Goal: Task Accomplishment & Management: Complete application form

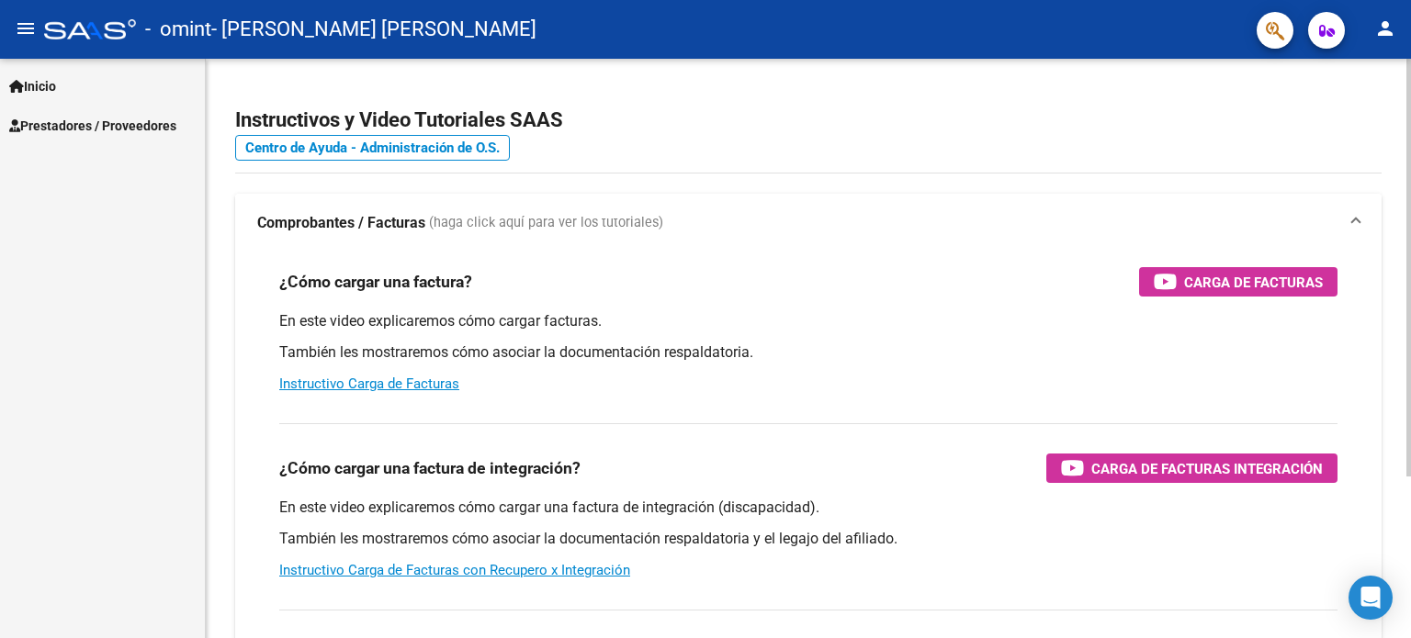
click at [715, 230] on mat-panel-title "Comprobantes / Facturas (haga click aquí para ver los tutoriales)" at bounding box center [797, 223] width 1080 height 20
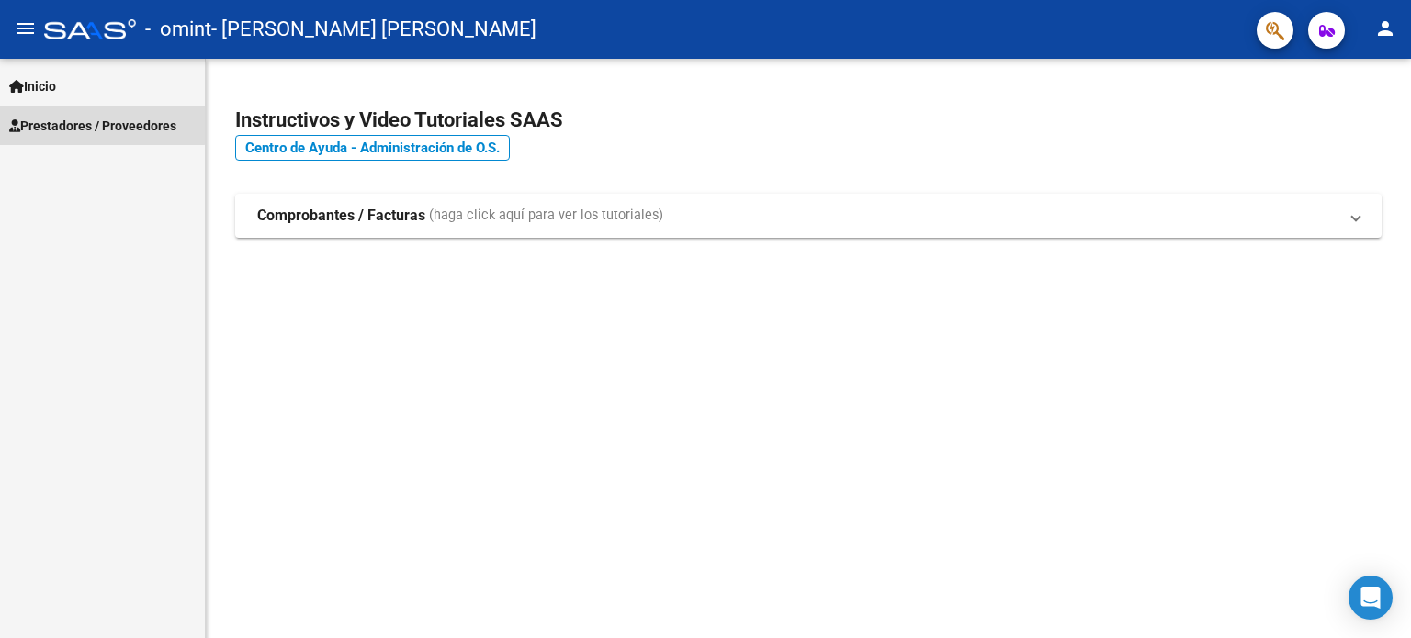
click at [69, 123] on span "Prestadores / Proveedores" at bounding box center [92, 126] width 167 height 20
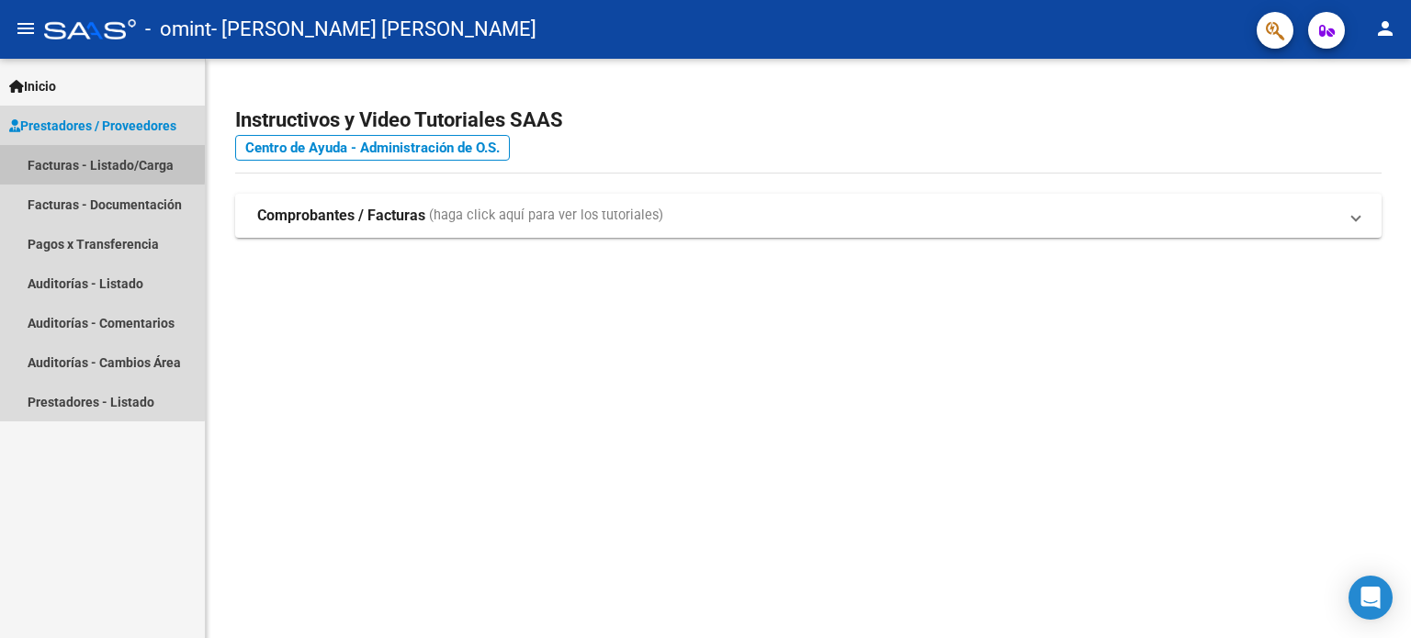
click at [77, 162] on link "Facturas - Listado/Carga" at bounding box center [102, 164] width 205 height 39
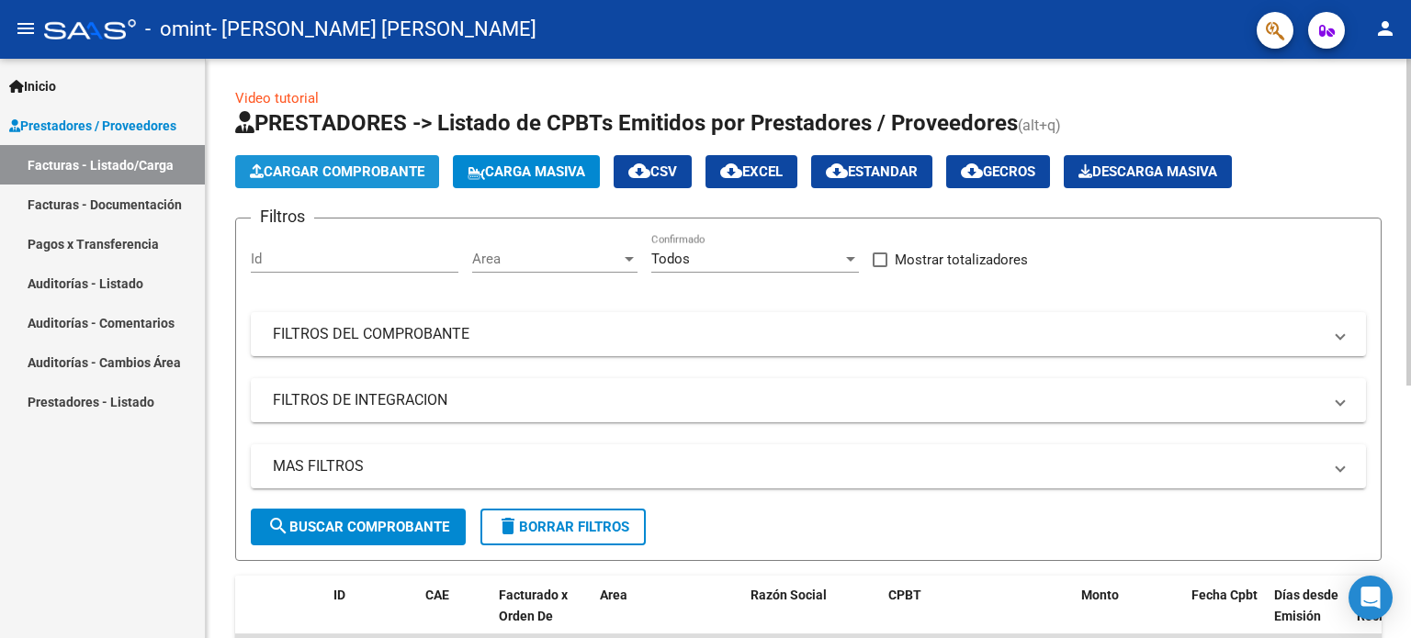
click at [363, 163] on span "Cargar Comprobante" at bounding box center [337, 171] width 175 height 17
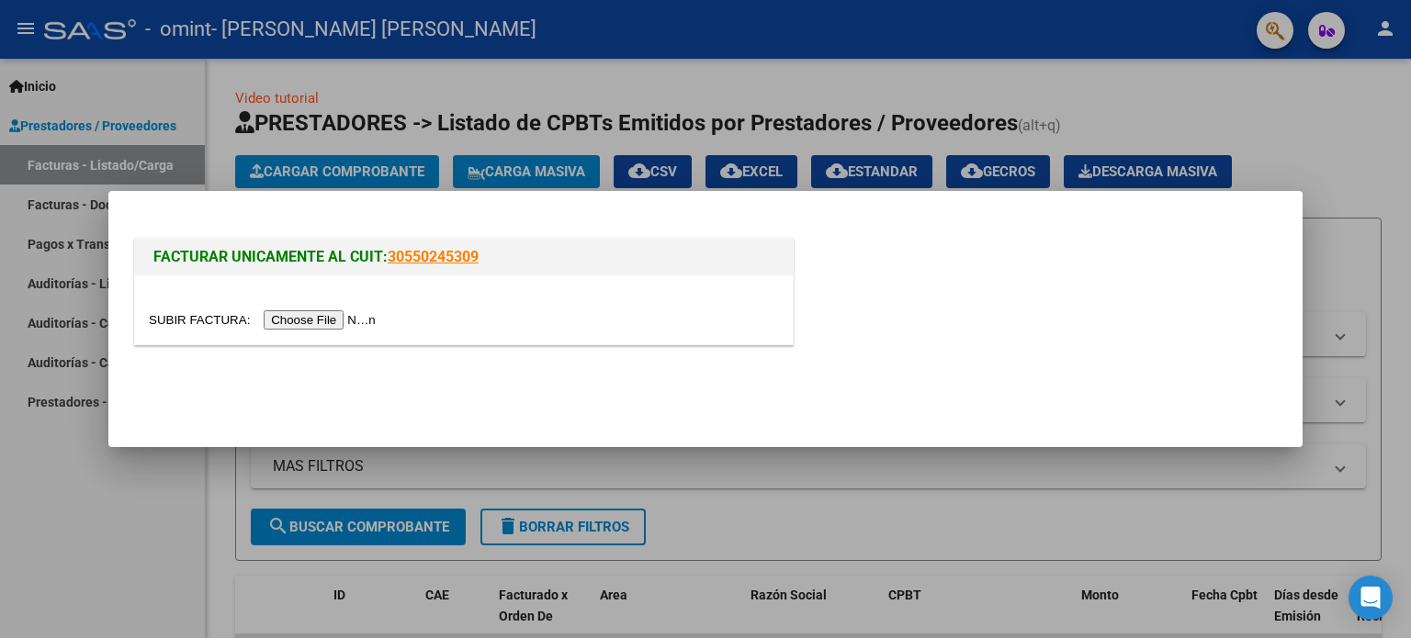
click at [345, 318] on input "file" at bounding box center [265, 319] width 232 height 19
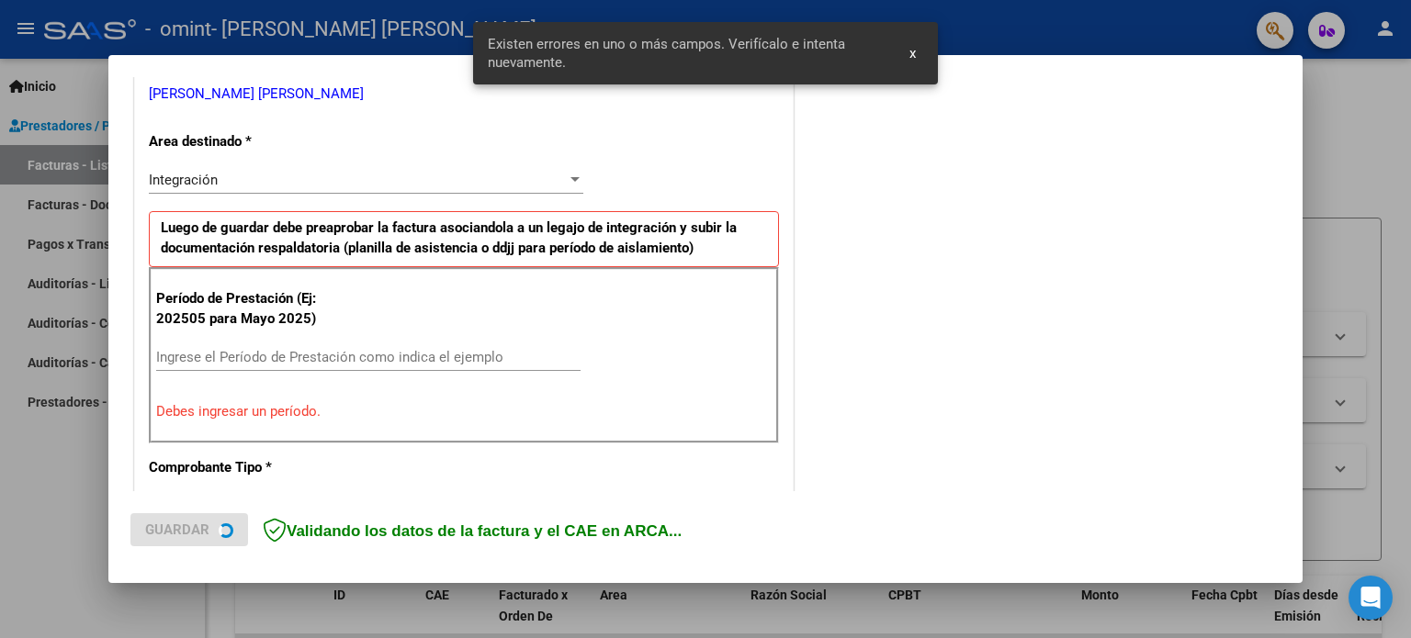
scroll to position [396, 0]
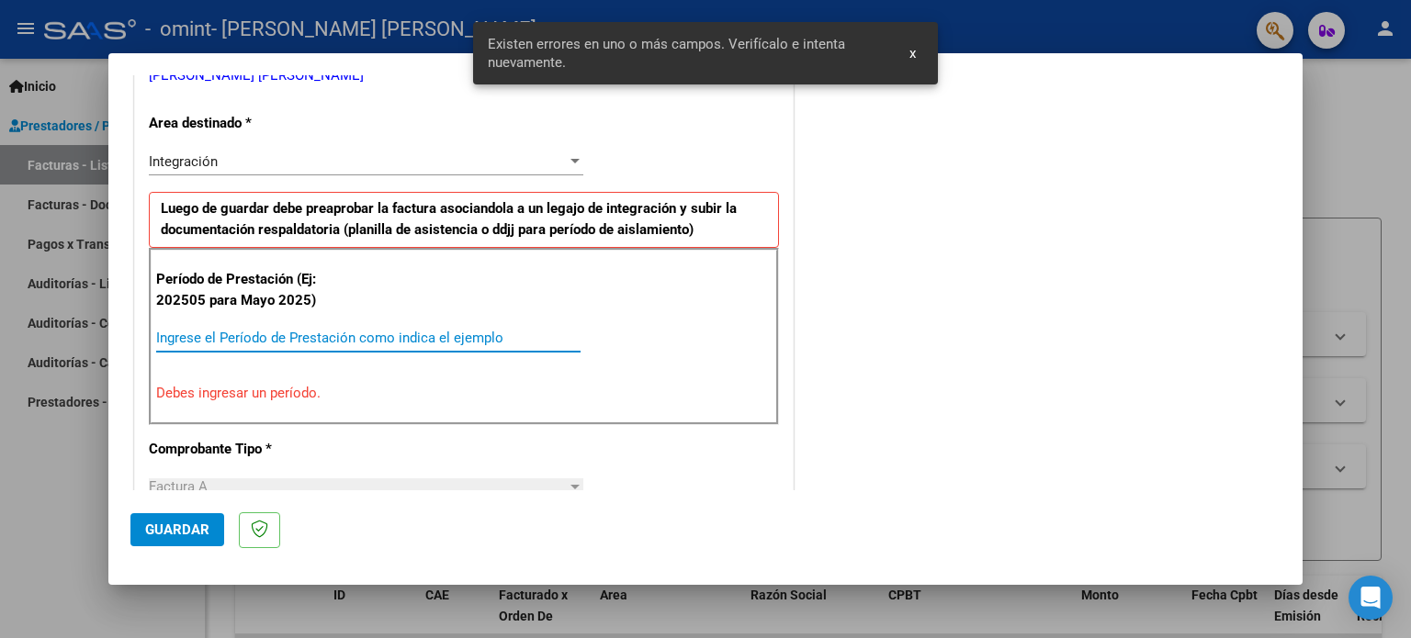
click at [321, 341] on input "Ingrese el Período de Prestación como indica el ejemplo" at bounding box center [368, 338] width 424 height 17
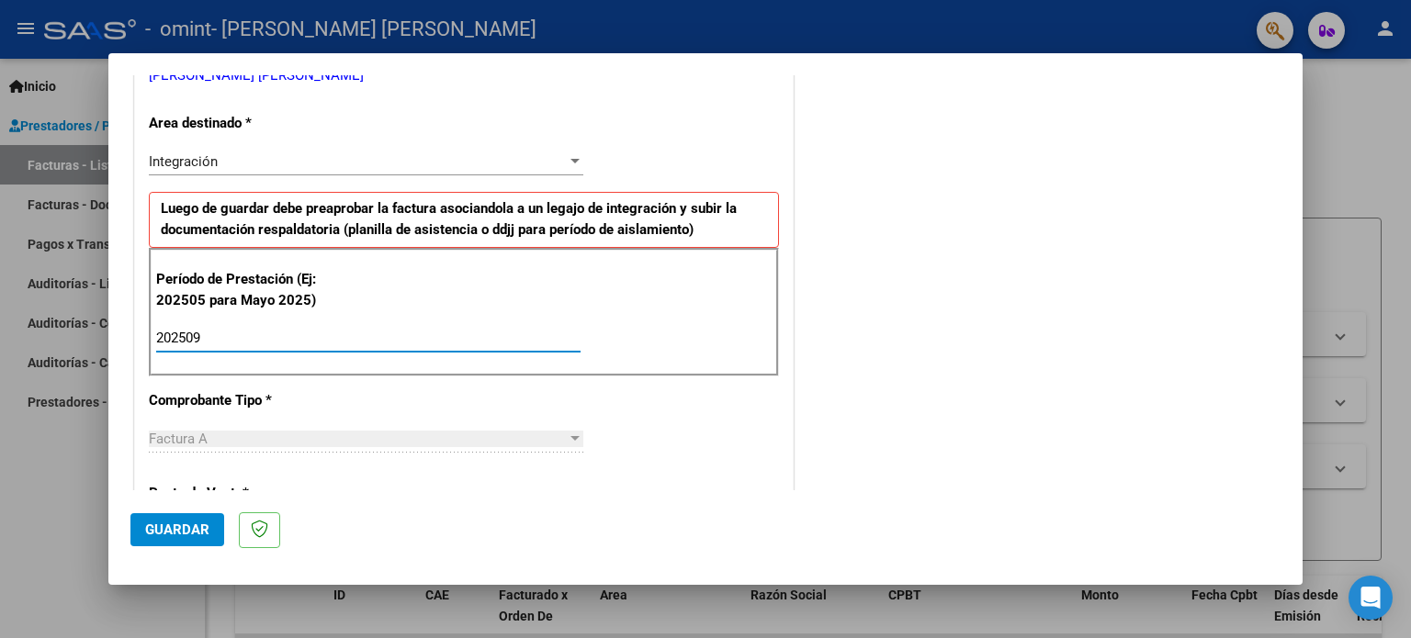
type input "202509"
click at [332, 431] on div "Factura A" at bounding box center [358, 439] width 418 height 17
click at [486, 164] on div "Integración" at bounding box center [358, 161] width 418 height 17
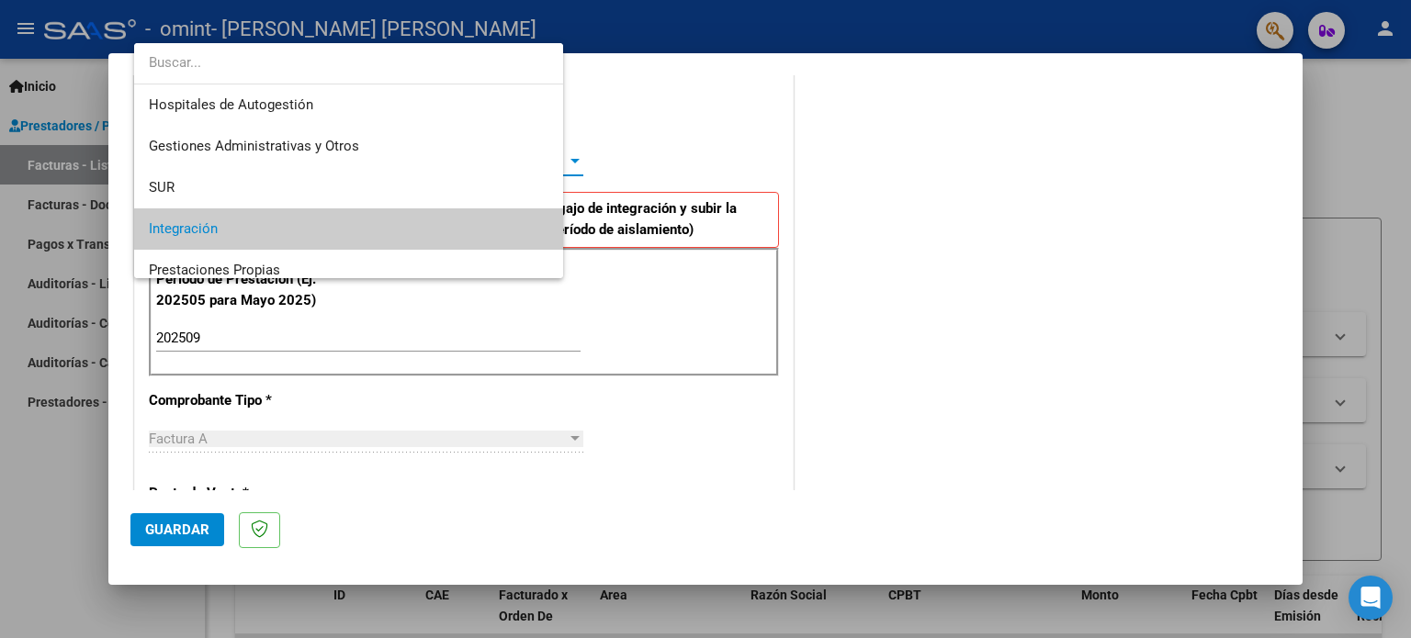
scroll to position [68, 0]
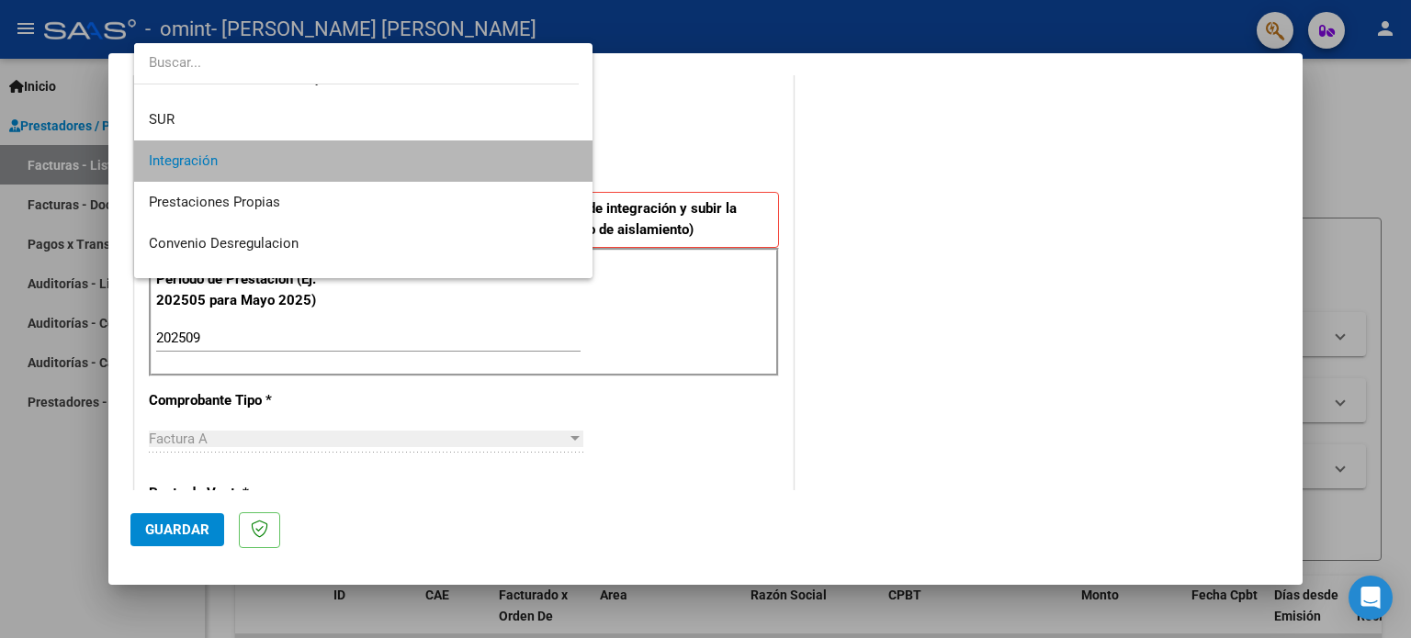
click at [486, 164] on span "Integración" at bounding box center [364, 161] width 430 height 41
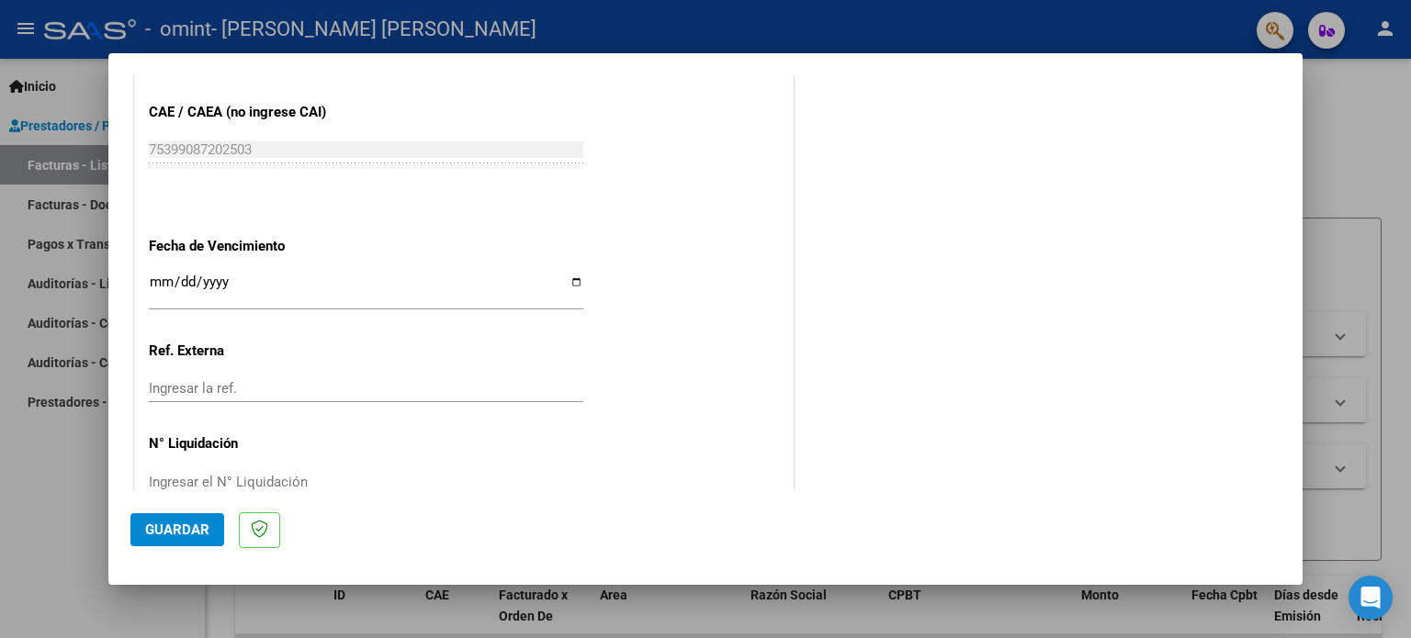
scroll to position [1199, 0]
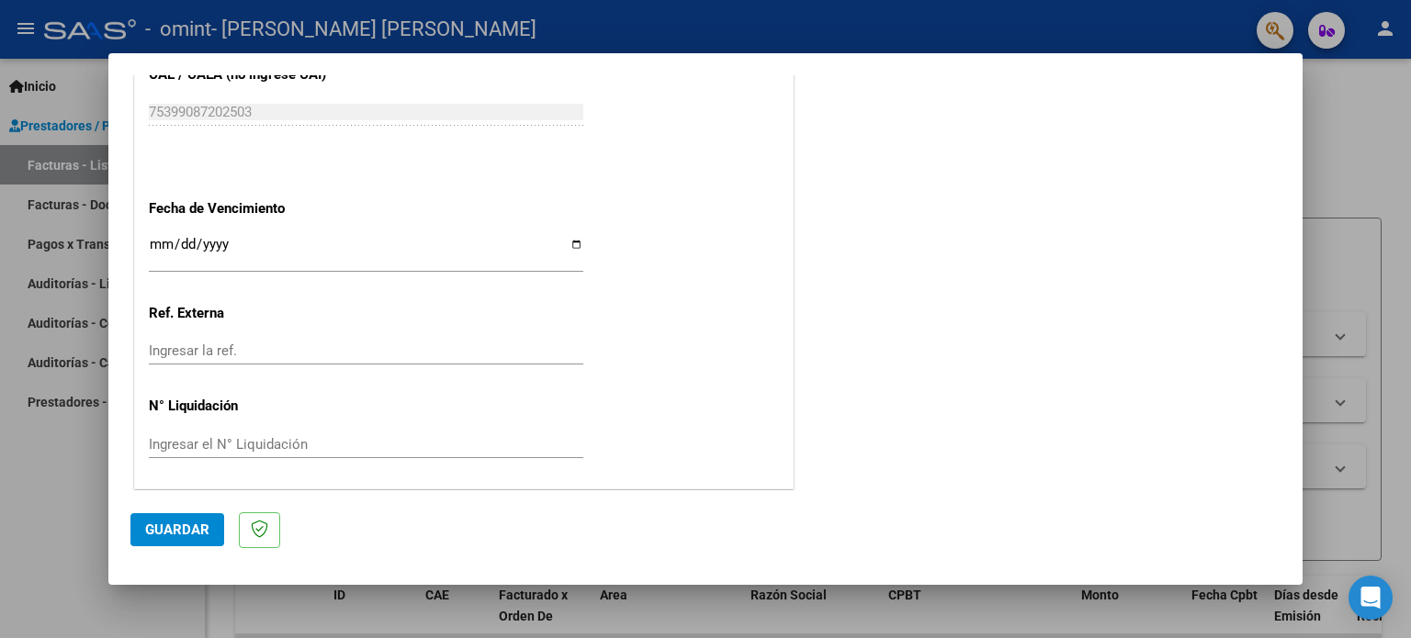
click at [164, 524] on span "Guardar" at bounding box center [177, 530] width 64 height 17
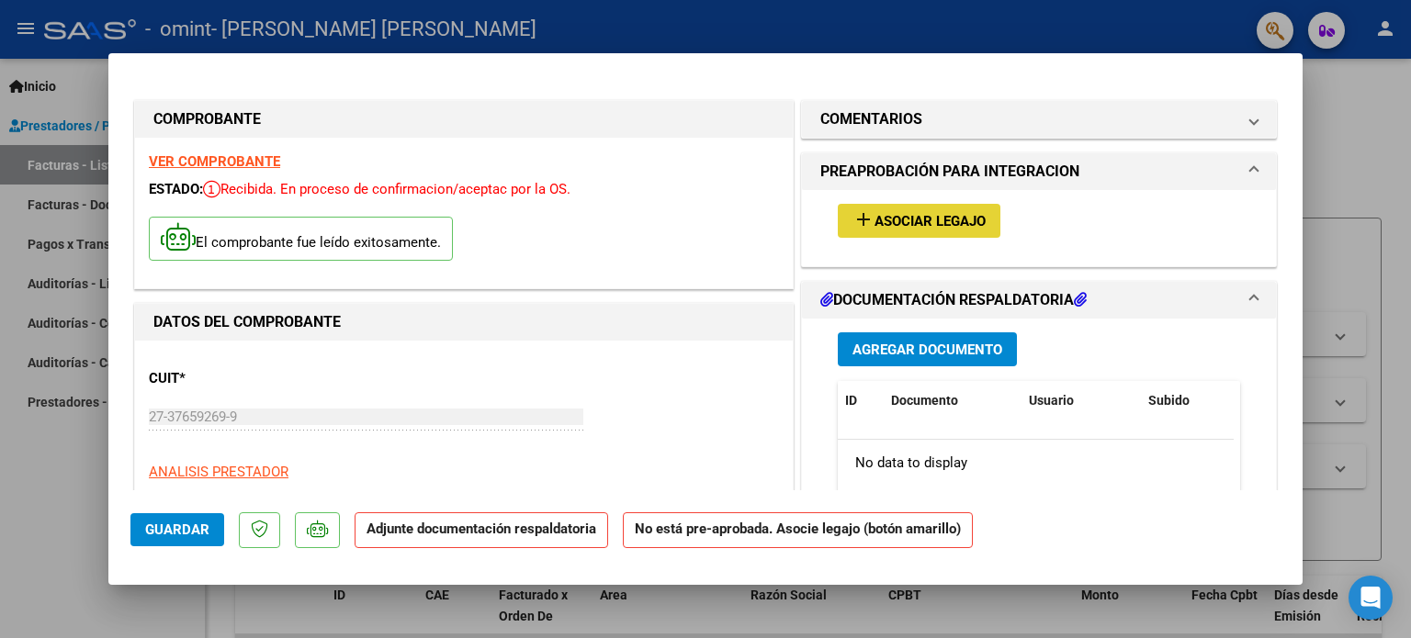
click at [892, 223] on span "Asociar Legajo" at bounding box center [929, 221] width 111 height 17
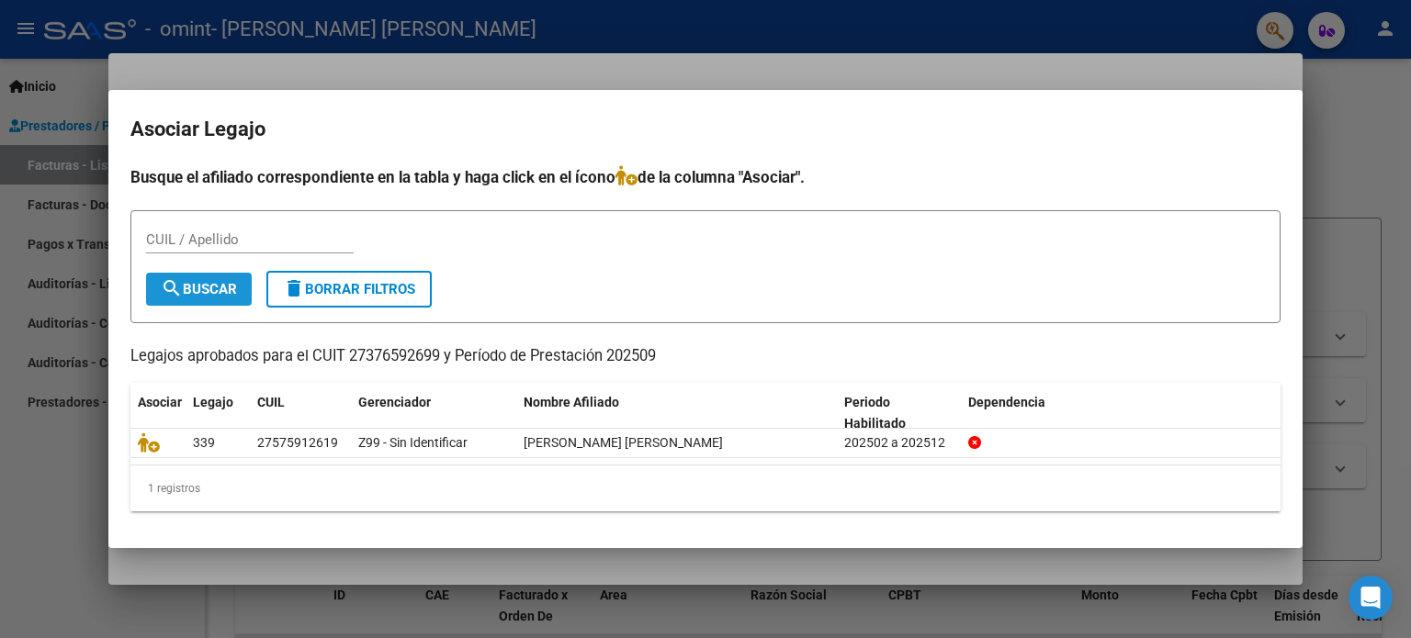
click at [223, 288] on span "search Buscar" at bounding box center [199, 289] width 76 height 17
click at [223, 231] on div "CUIL / Apellido" at bounding box center [250, 240] width 208 height 28
click at [229, 242] on input "CUIL / Apellido" at bounding box center [250, 239] width 208 height 17
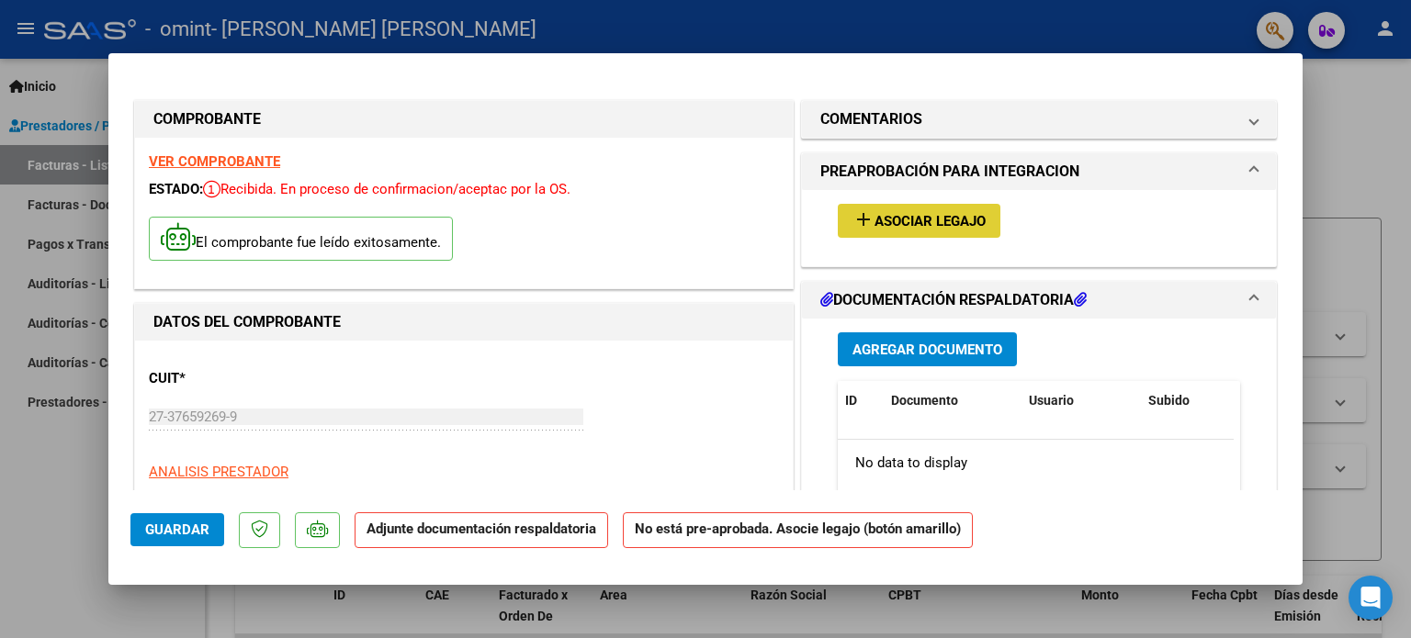
click at [950, 341] on span "Agregar Documento" at bounding box center [927, 349] width 150 height 17
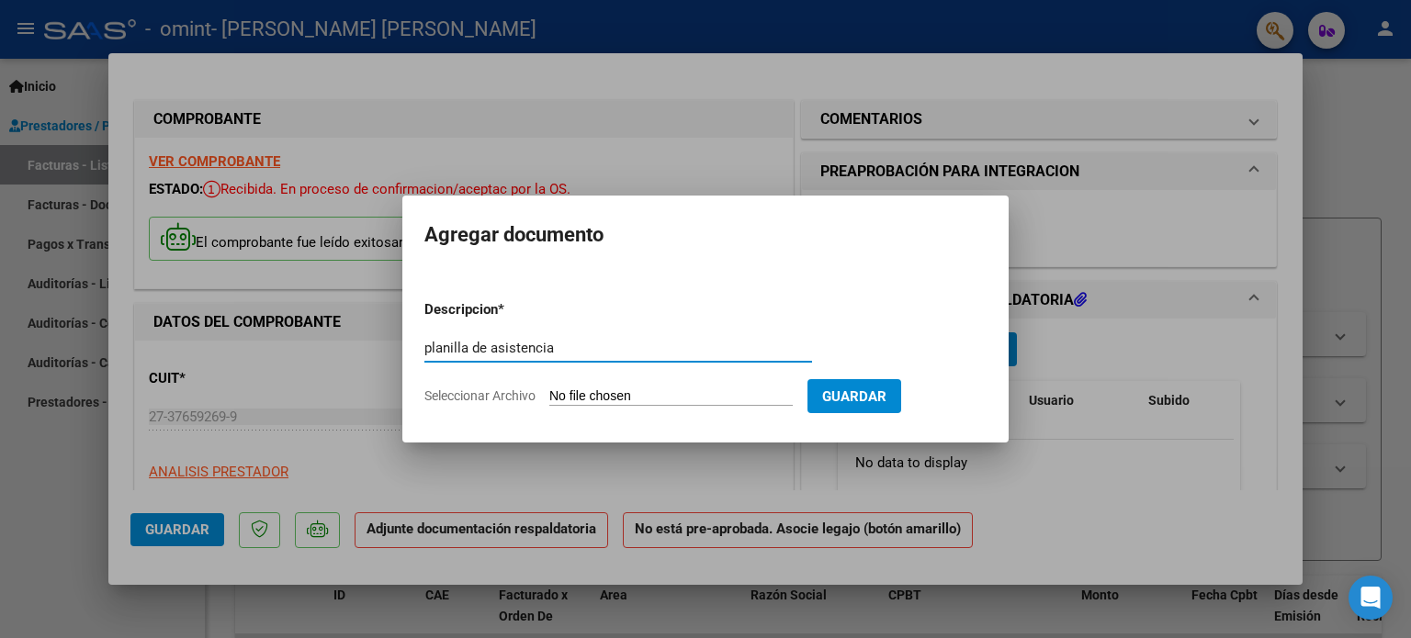
type input "planilla de asistencia"
click at [886, 403] on span "Guardar" at bounding box center [854, 396] width 64 height 17
click at [495, 396] on span "Seleccionar Archivo" at bounding box center [479, 395] width 111 height 15
click at [549, 396] on input "Seleccionar Archivo" at bounding box center [670, 396] width 243 height 17
type input "C:\fakepath\HannaRuizSep (1).pdf"
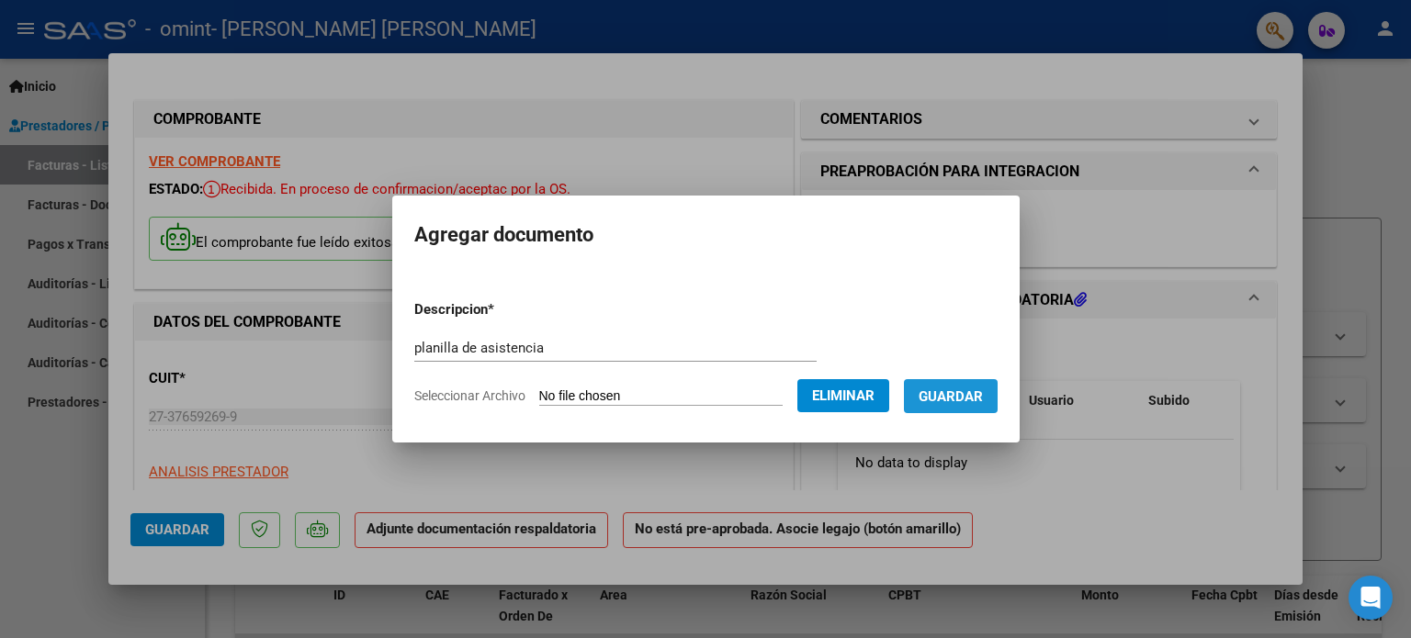
click at [981, 400] on span "Guardar" at bounding box center [950, 396] width 64 height 17
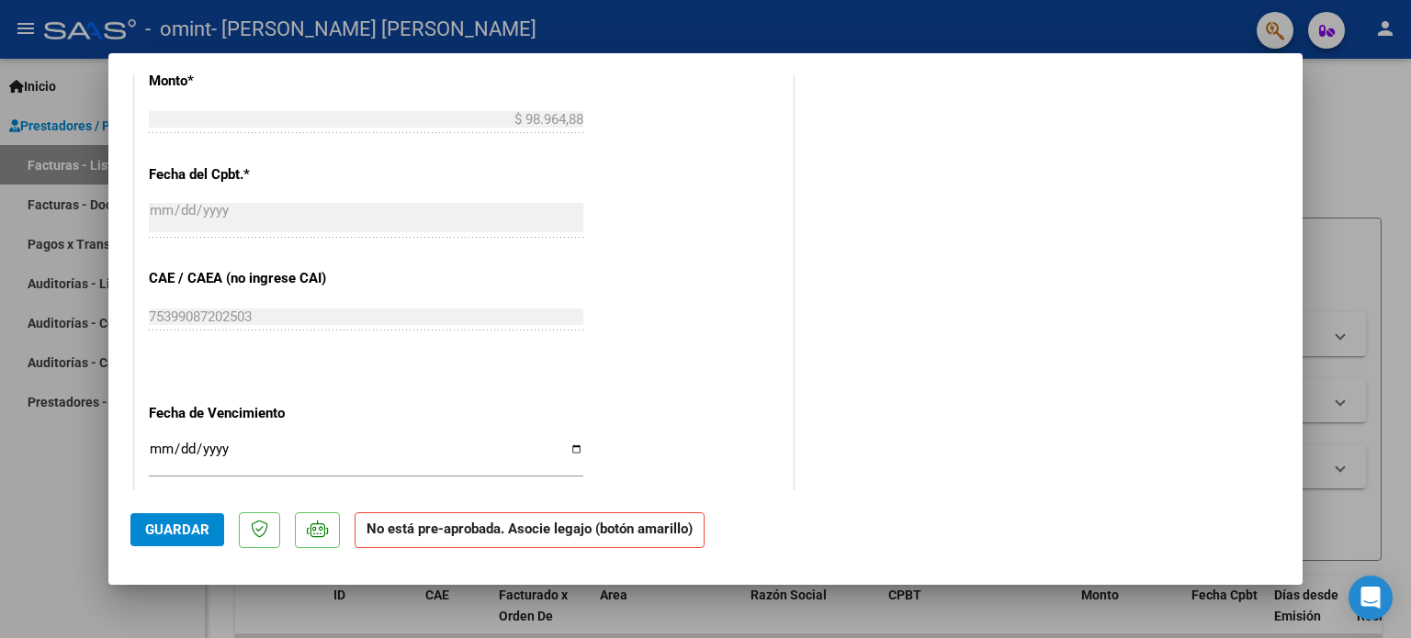
scroll to position [1178, 0]
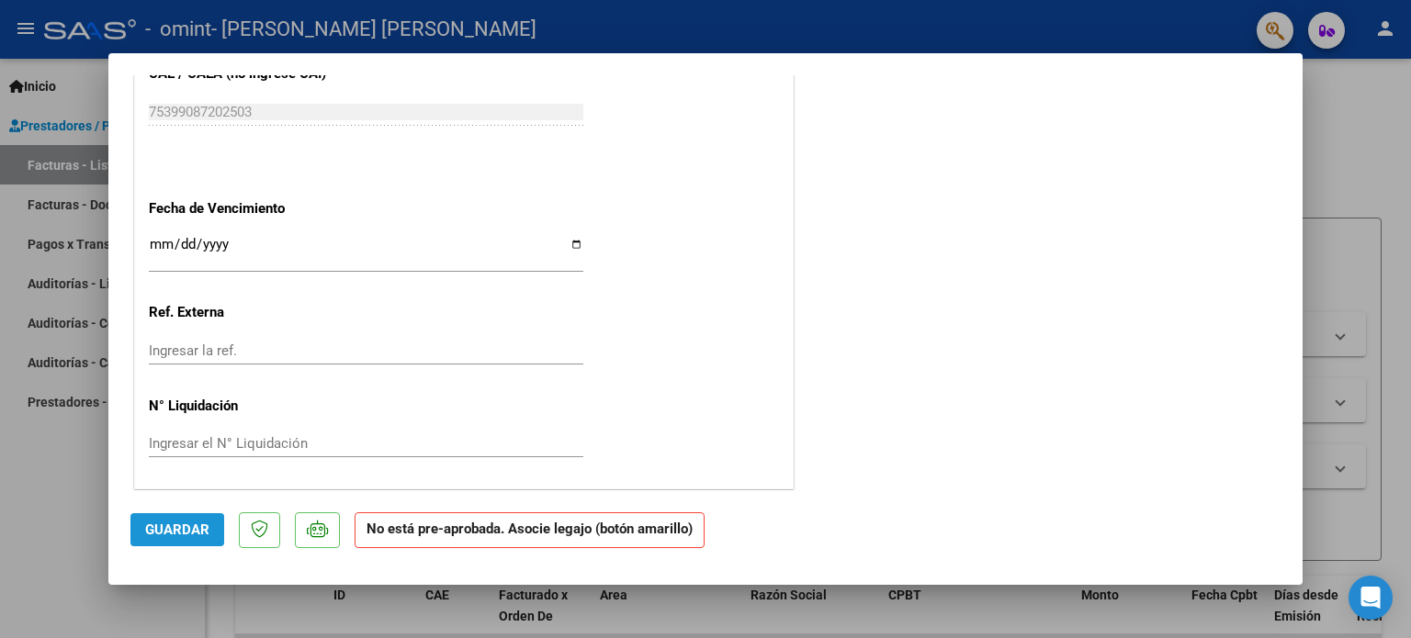
click at [190, 542] on button "Guardar" at bounding box center [177, 529] width 94 height 33
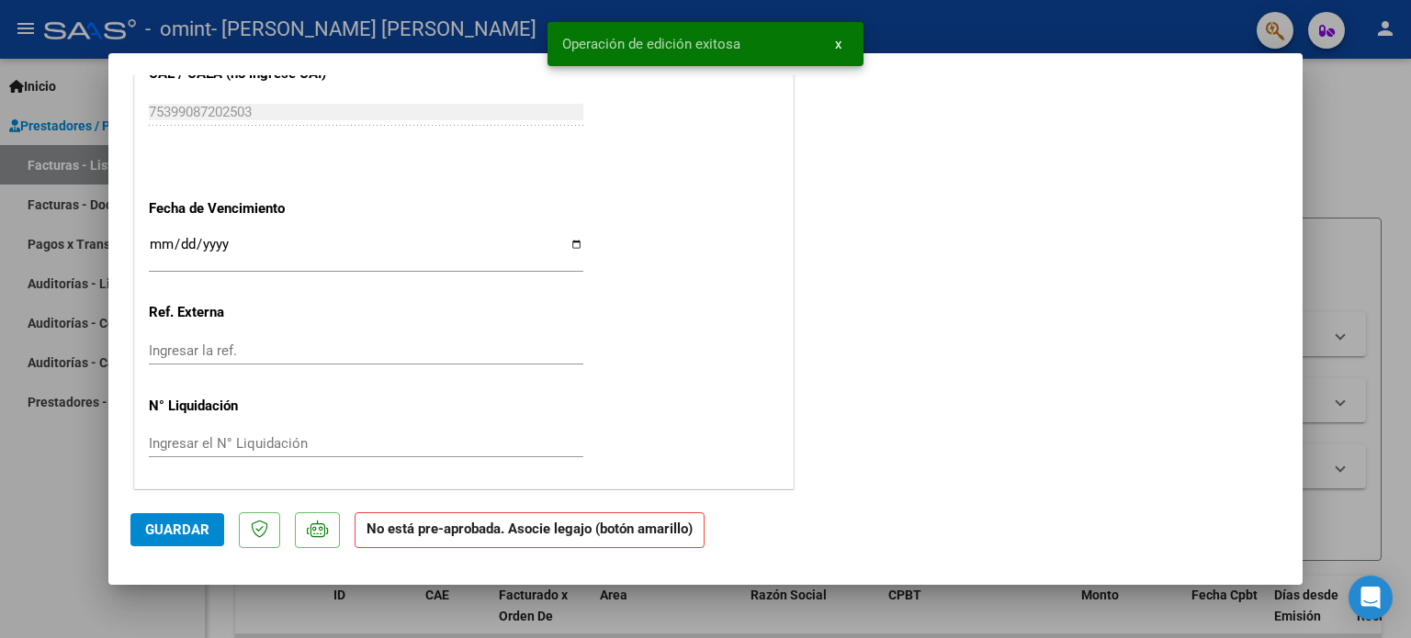
click at [1359, 129] on div at bounding box center [705, 319] width 1411 height 638
type input "$ 0,00"
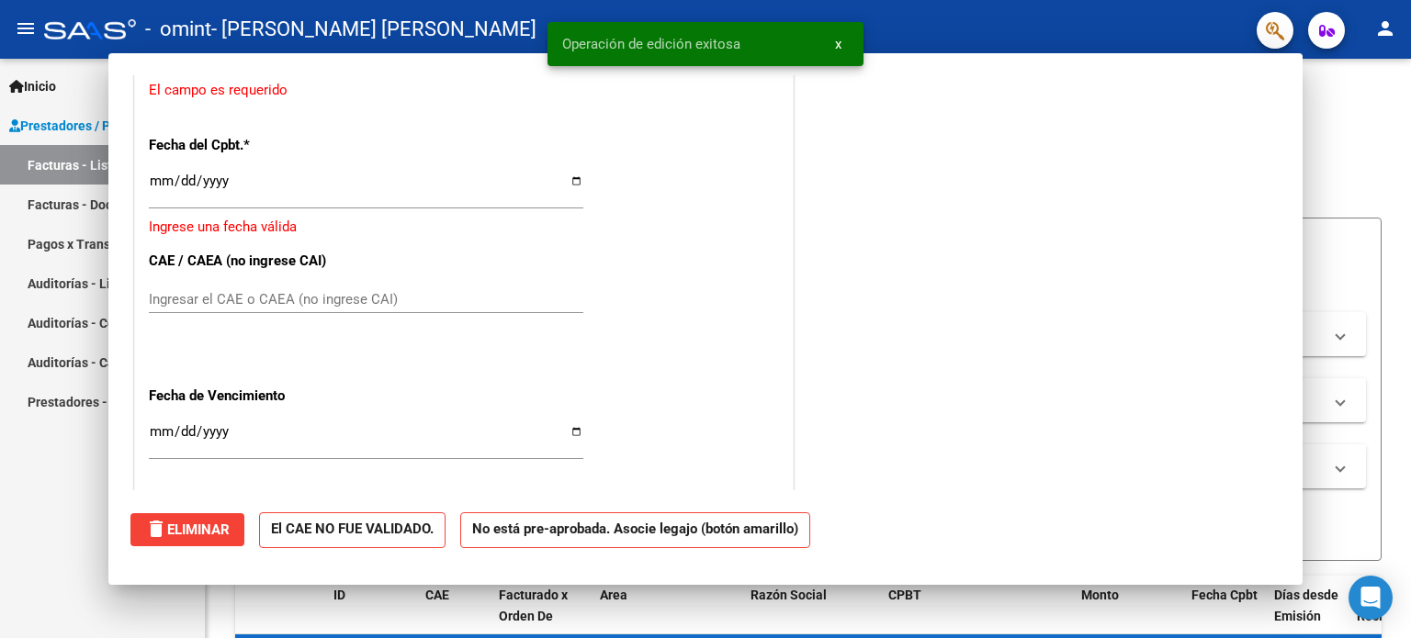
scroll to position [1366, 0]
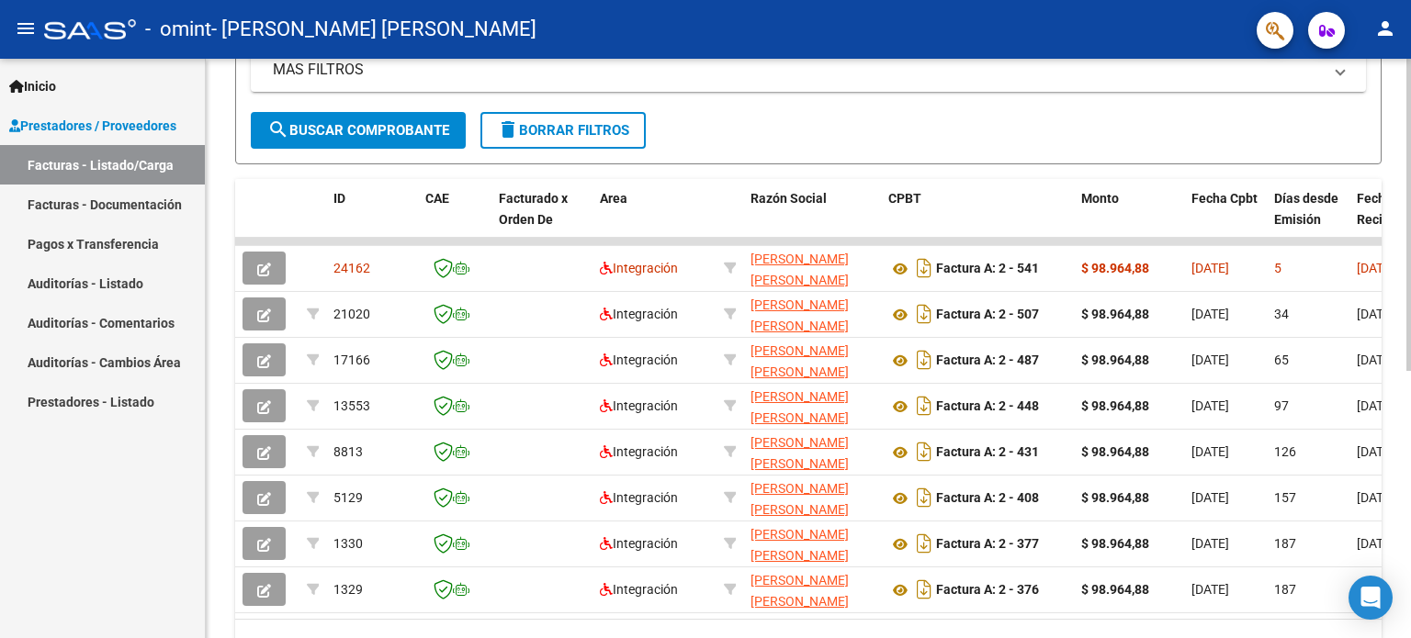
click at [1410, 433] on div at bounding box center [1408, 434] width 5 height 312
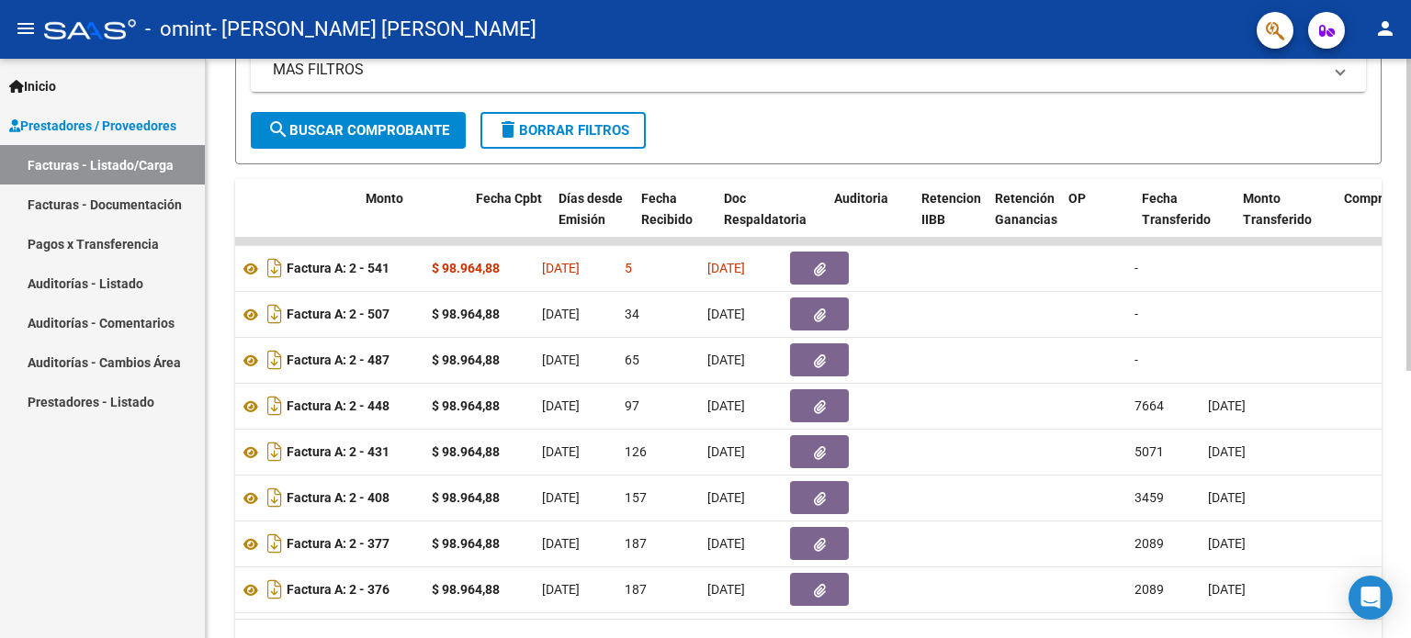
scroll to position [0, 718]
